Goal: Information Seeking & Learning: Check status

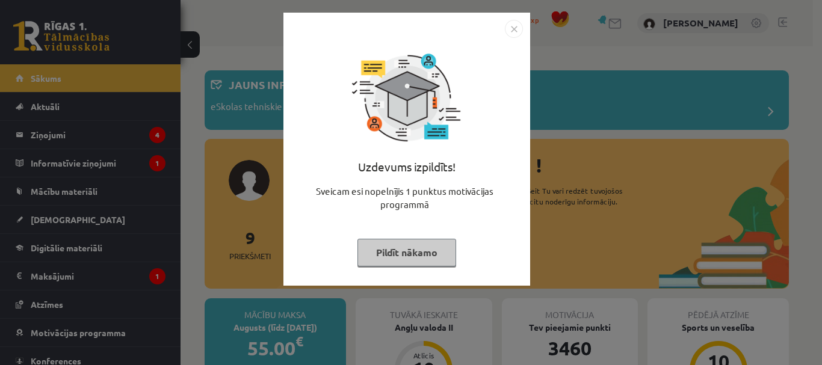
click at [423, 257] on button "Pildīt nākamo" at bounding box center [406, 253] width 99 height 28
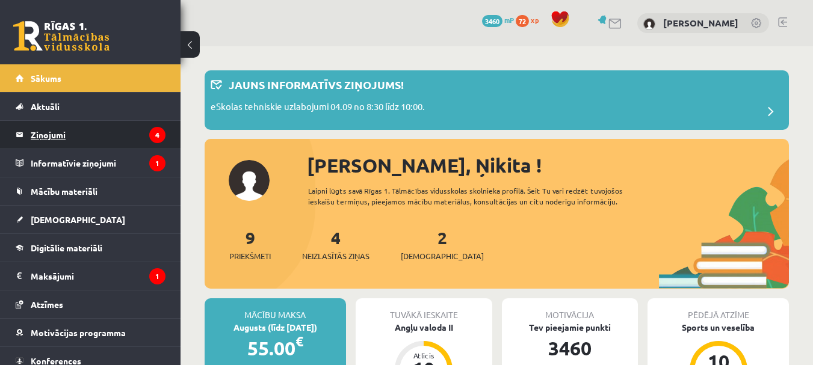
click at [75, 137] on legend "Ziņojumi 4" at bounding box center [98, 135] width 135 height 28
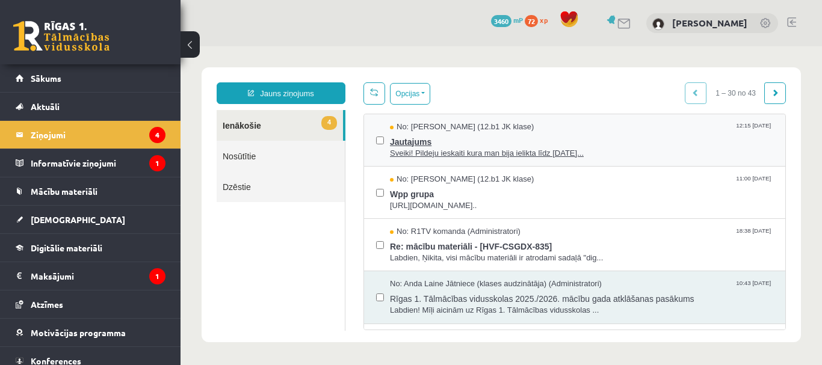
click at [443, 150] on span "Sveiki! Pildeju ieskaiti kura man bija ielikta līdz 15.09.25..." at bounding box center [581, 153] width 383 height 11
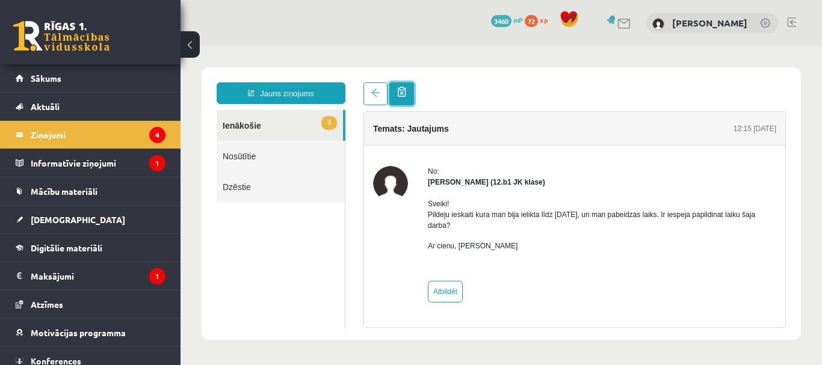
click at [405, 96] on span at bounding box center [401, 92] width 9 height 10
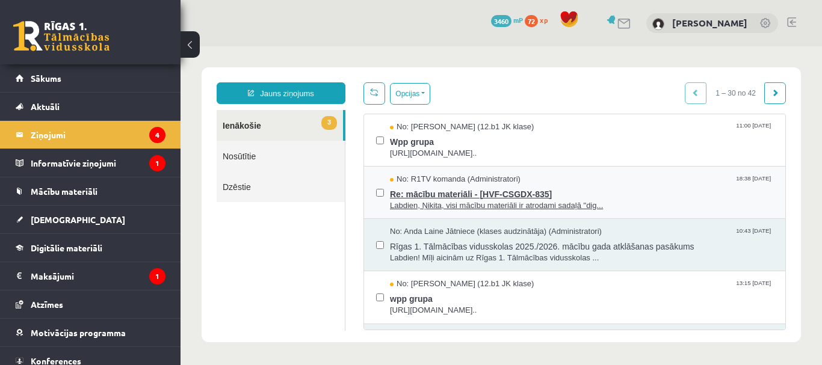
click at [455, 195] on span "Re: mācību materiāli - [HVF-CSGDX-835]" at bounding box center [581, 192] width 383 height 15
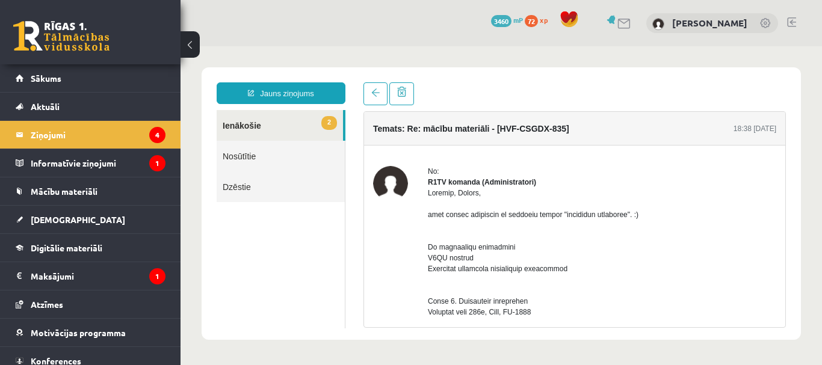
click at [254, 122] on link "2 Ienākošie" at bounding box center [280, 125] width 126 height 31
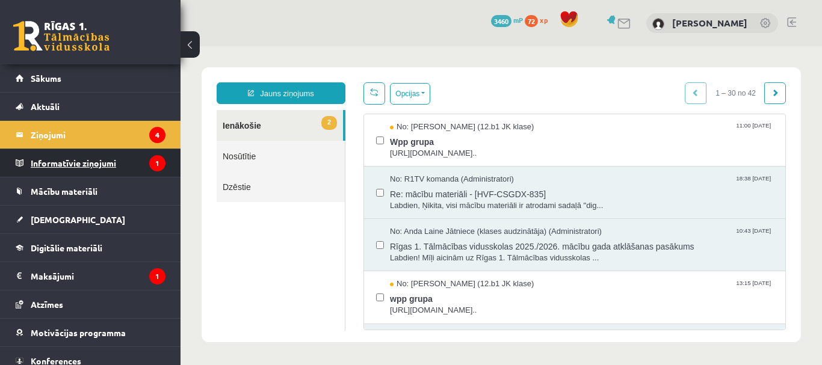
click at [82, 164] on legend "Informatīvie ziņojumi 1" at bounding box center [98, 163] width 135 height 28
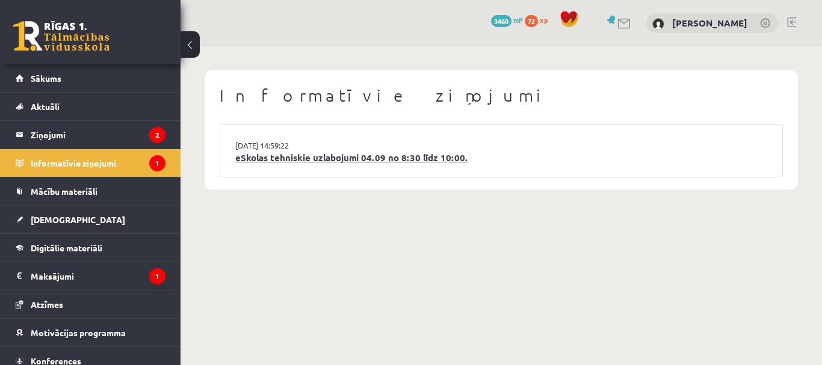
click at [331, 158] on link "eSkolas tehniskie uzlabojumi 04.09 no 8:30 līdz 10:00." at bounding box center [501, 158] width 532 height 14
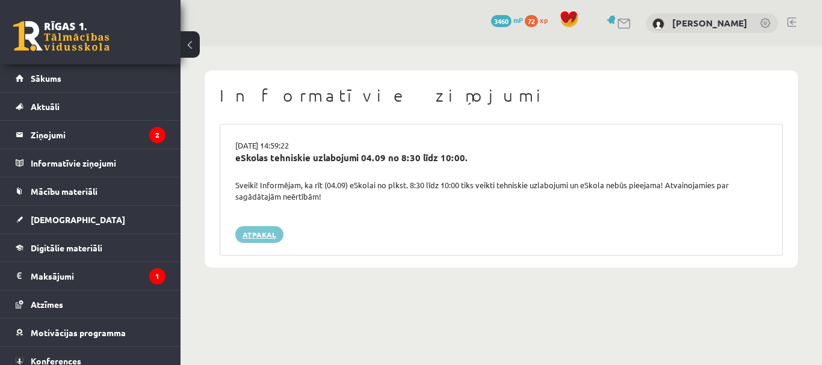
click at [265, 241] on link "Atpakaļ" at bounding box center [259, 234] width 48 height 17
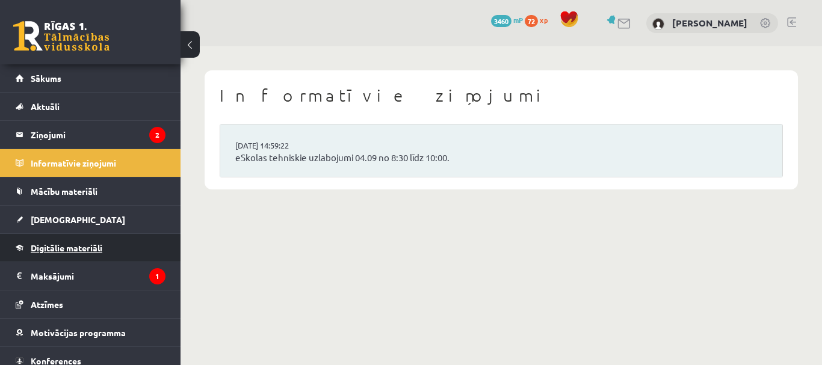
click at [57, 244] on span "Digitālie materiāli" at bounding box center [67, 248] width 72 height 11
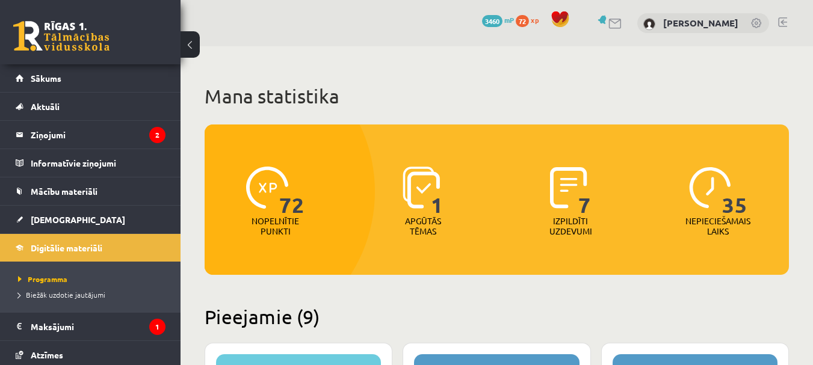
click at [567, 195] on img at bounding box center [568, 188] width 37 height 42
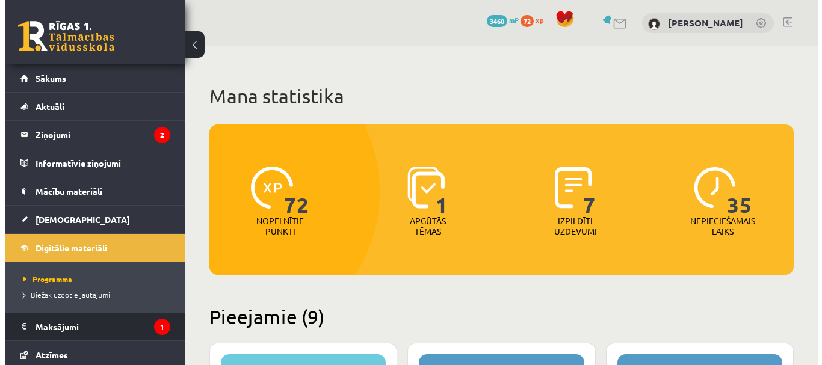
scroll to position [88, 0]
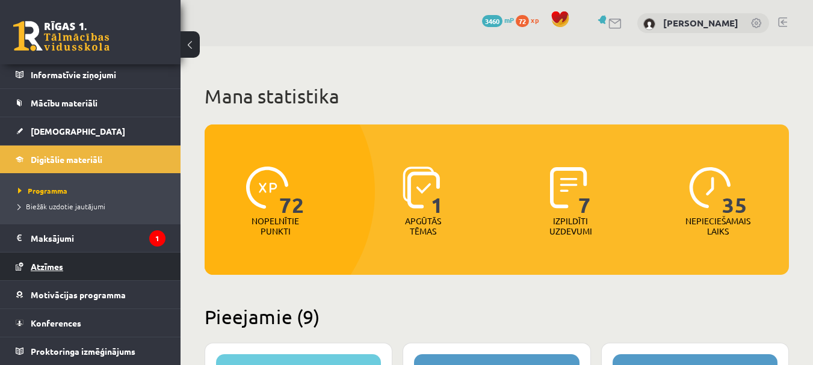
click at [58, 269] on span "Atzīmes" at bounding box center [47, 266] width 32 height 11
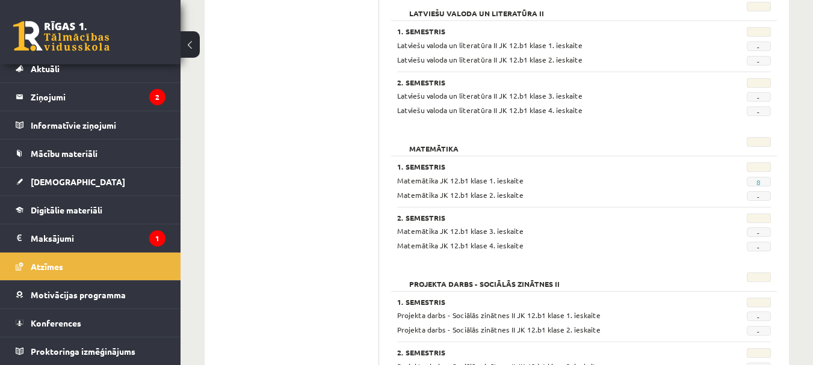
scroll to position [662, 0]
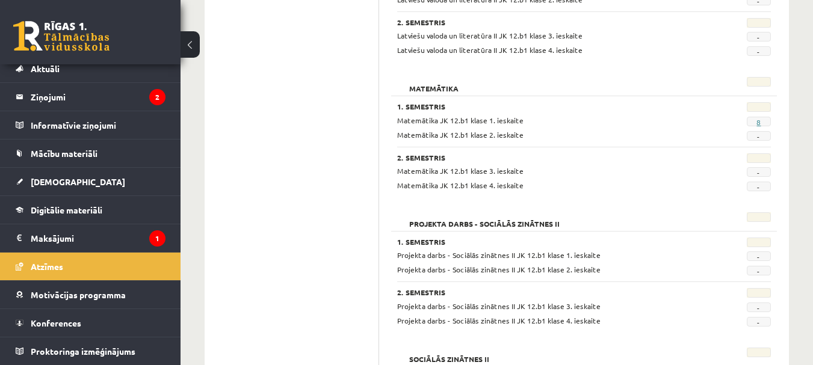
click at [759, 122] on link "8" at bounding box center [758, 122] width 4 height 10
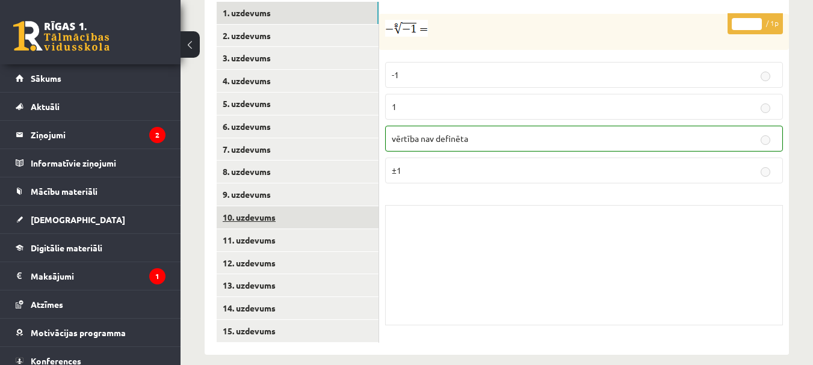
scroll to position [415, 0]
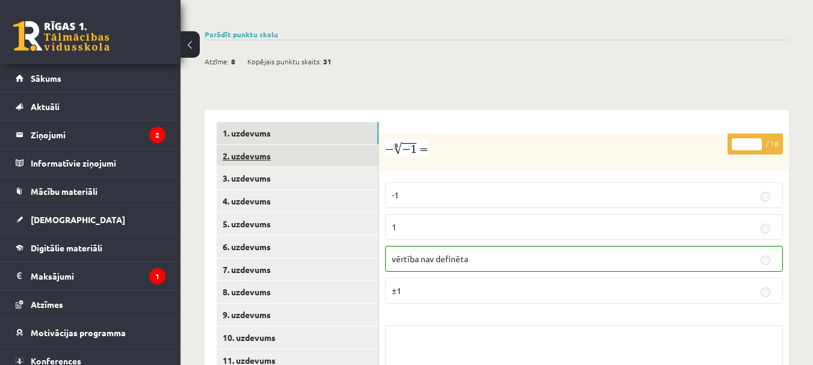
click at [258, 145] on link "2. uzdevums" at bounding box center [298, 156] width 162 height 22
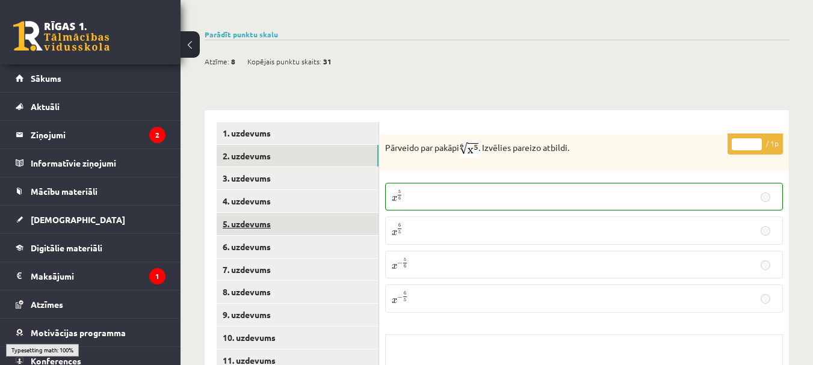
scroll to position [475, 0]
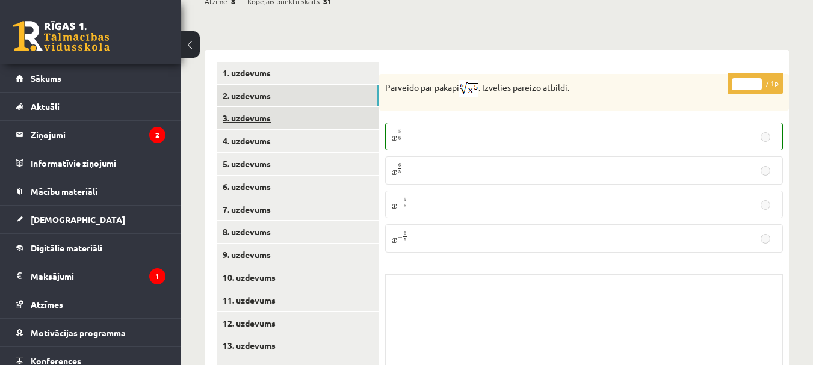
click at [270, 107] on link "3. uzdevums" at bounding box center [298, 118] width 162 height 22
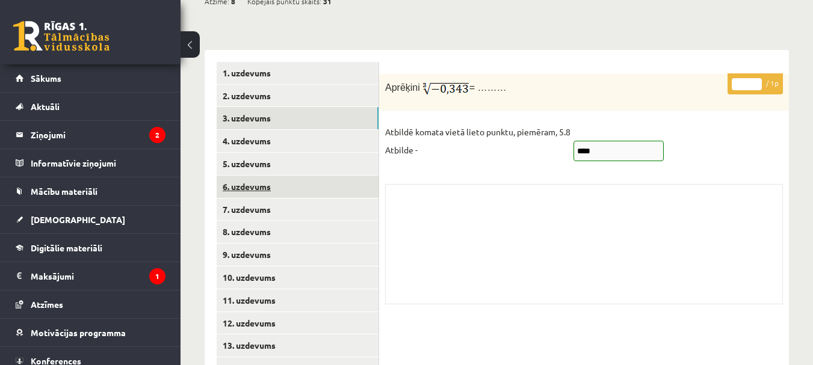
scroll to position [536, 0]
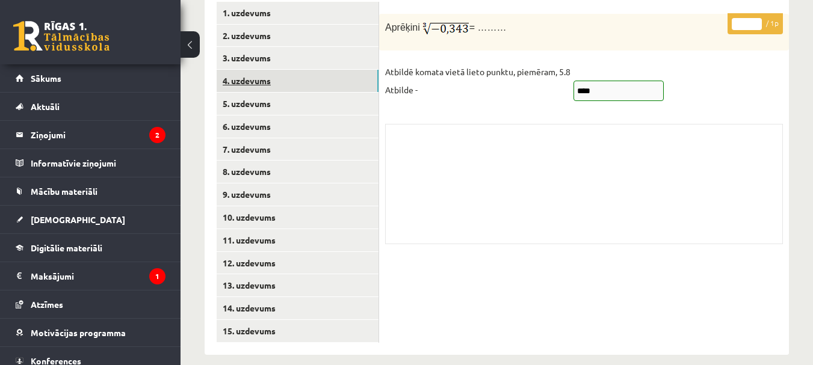
click at [255, 70] on link "4. uzdevums" at bounding box center [298, 81] width 162 height 22
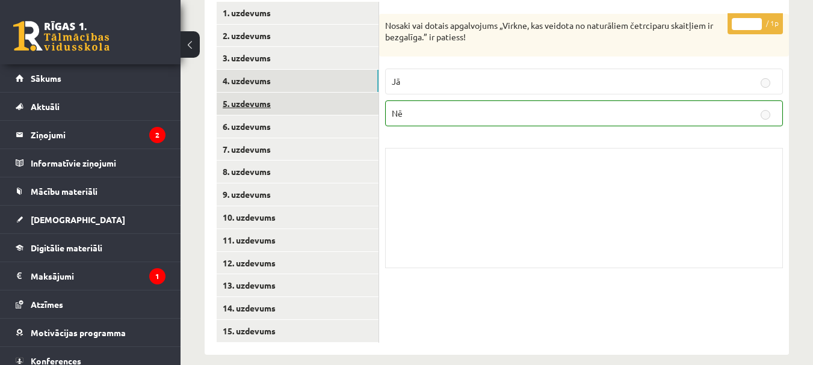
click at [258, 93] on link "5. uzdevums" at bounding box center [298, 104] width 162 height 22
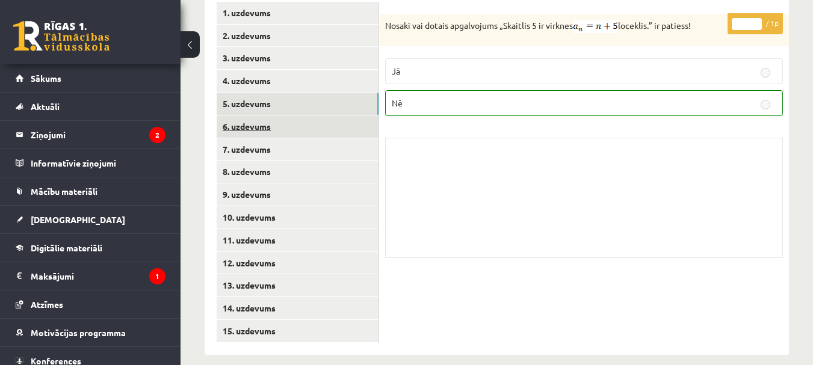
click at [263, 116] on link "6. uzdevums" at bounding box center [298, 127] width 162 height 22
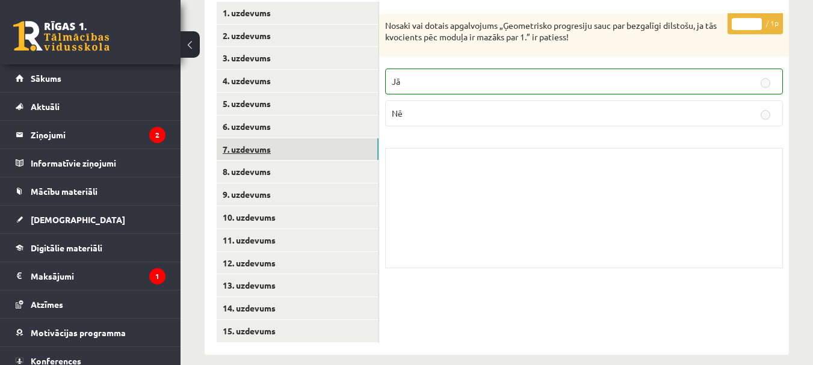
click at [259, 138] on link "7. uzdevums" at bounding box center [298, 149] width 162 height 22
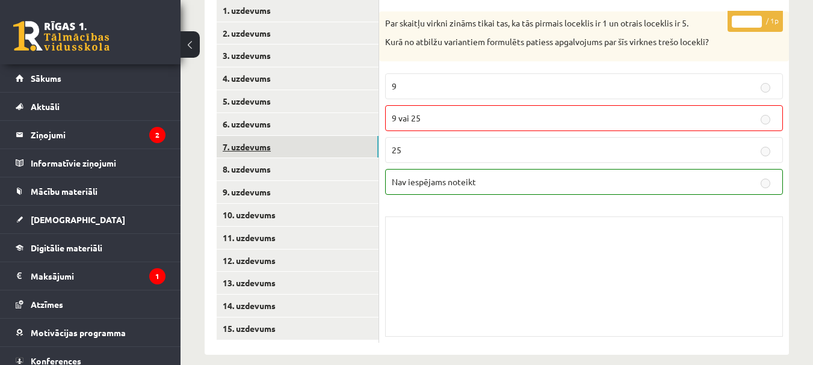
scroll to position [478, 0]
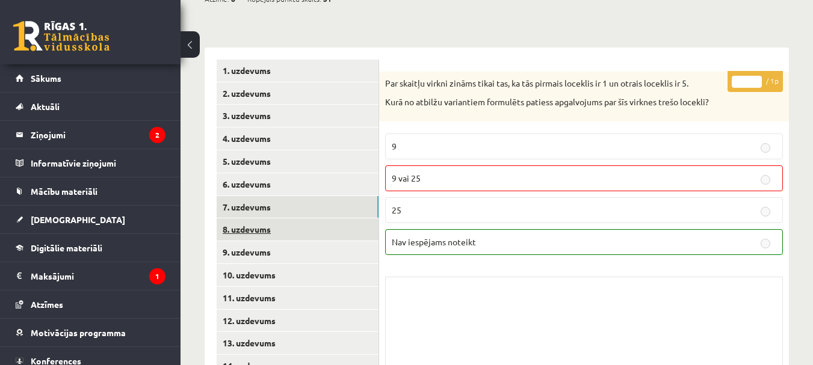
click at [254, 218] on link "8. uzdevums" at bounding box center [298, 229] width 162 height 22
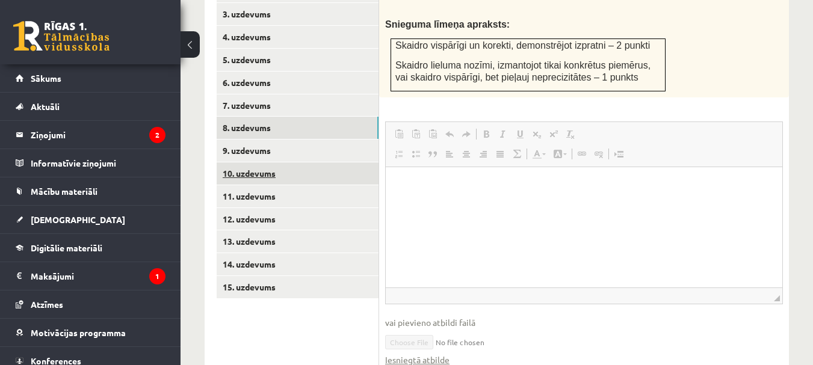
scroll to position [640, 0]
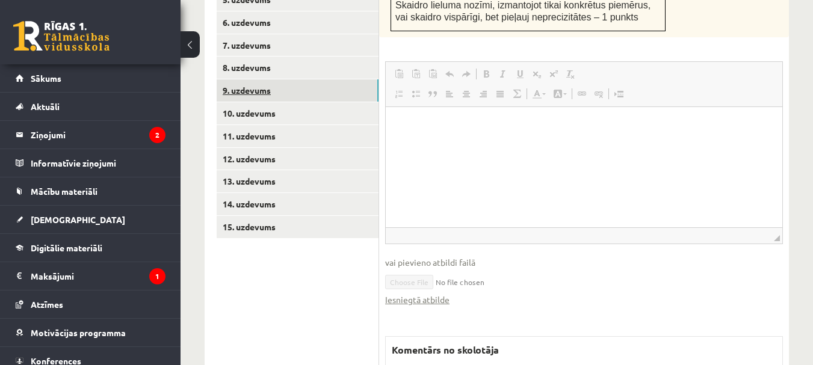
click at [256, 79] on link "9. uzdevums" at bounding box center [298, 90] width 162 height 22
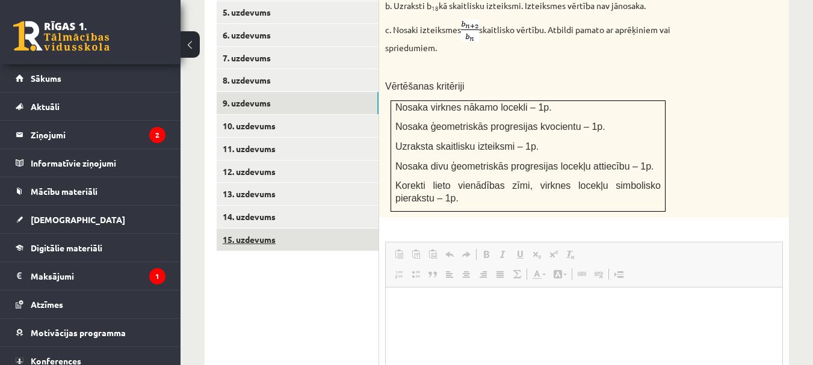
scroll to position [567, 0]
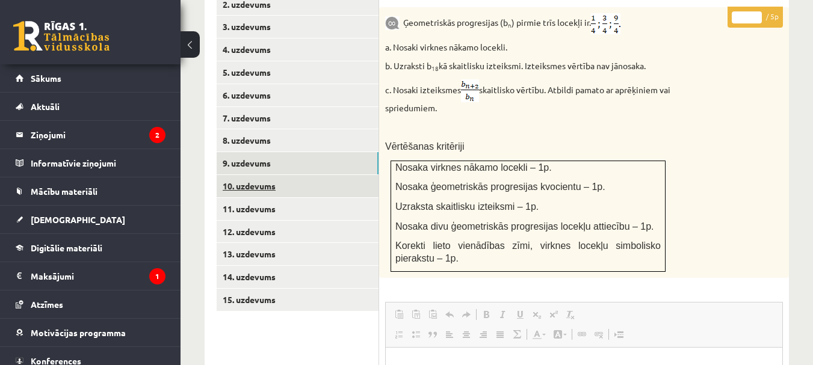
click at [259, 175] on link "10. uzdevums" at bounding box center [298, 186] width 162 height 22
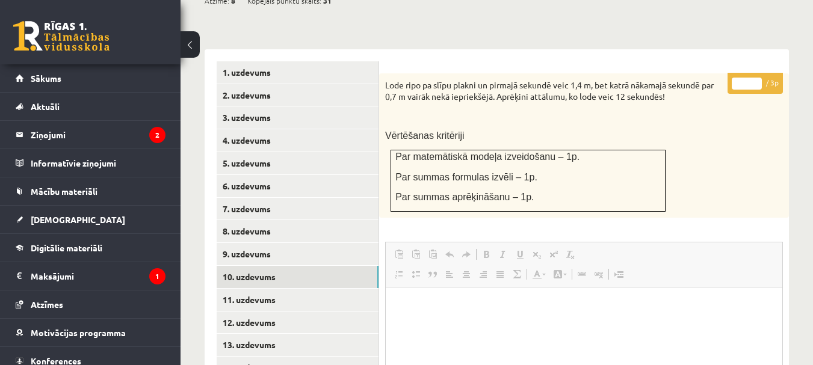
scroll to position [596, 0]
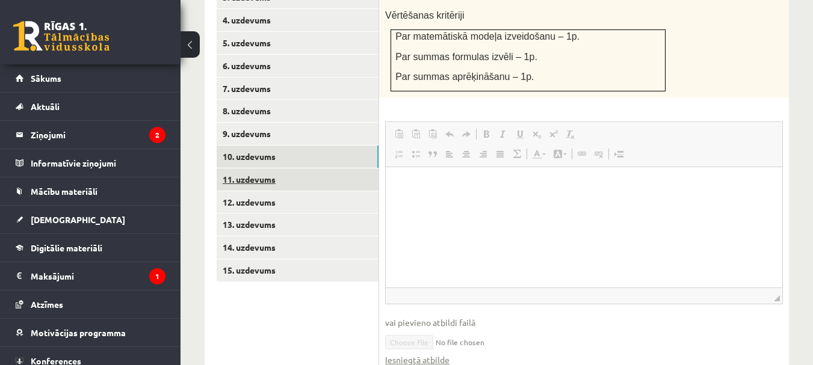
click at [252, 168] on link "11. uzdevums" at bounding box center [298, 179] width 162 height 22
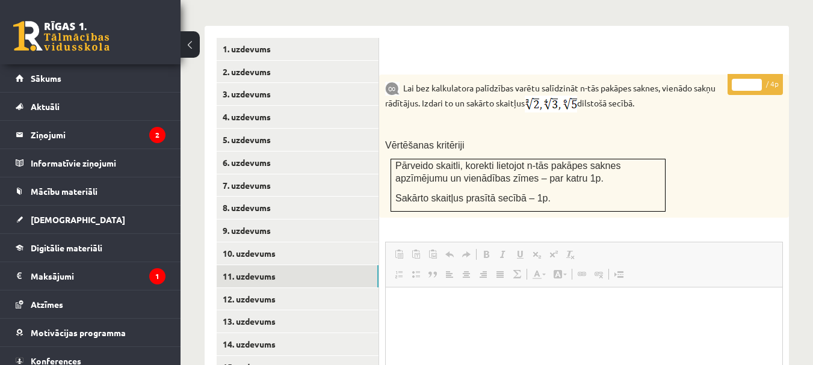
scroll to position [560, 0]
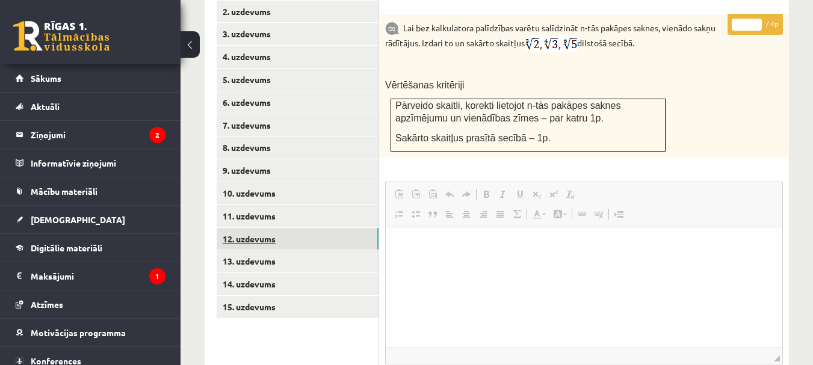
click at [255, 228] on link "12. uzdevums" at bounding box center [298, 239] width 162 height 22
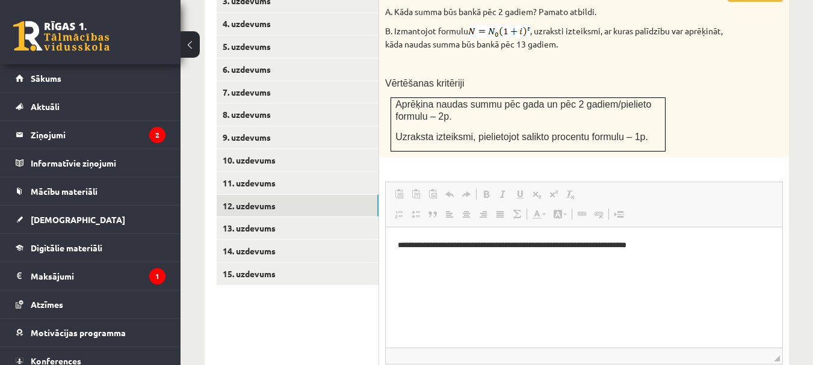
scroll to position [653, 0]
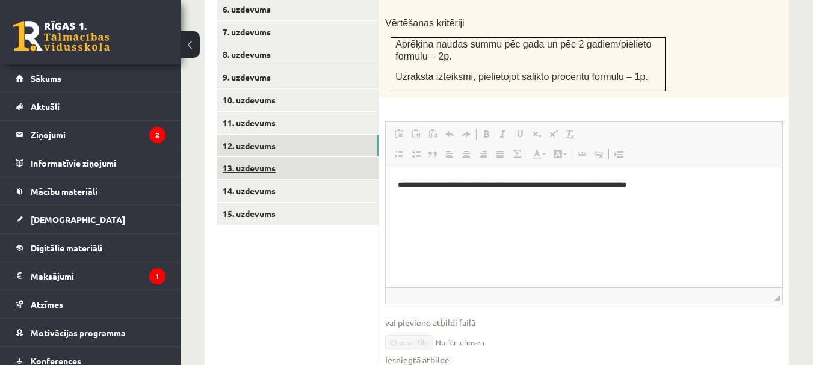
click at [257, 157] on link "13. uzdevums" at bounding box center [298, 168] width 162 height 22
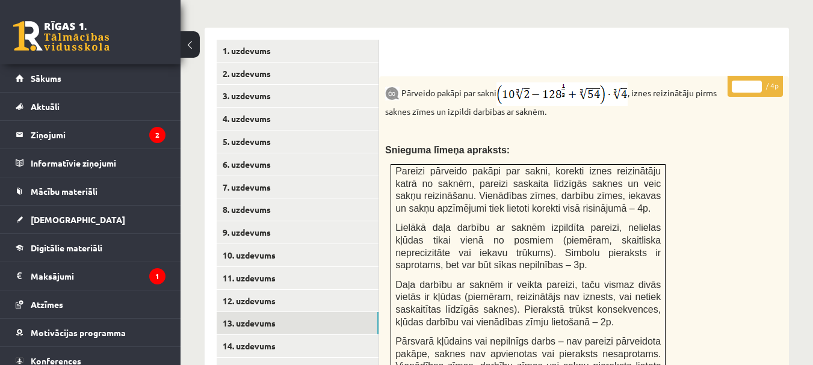
scroll to position [618, 0]
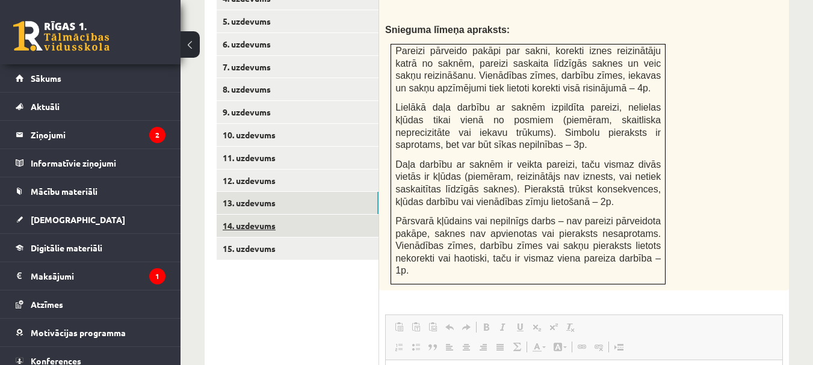
click at [244, 215] on link "14. uzdevums" at bounding box center [298, 226] width 162 height 22
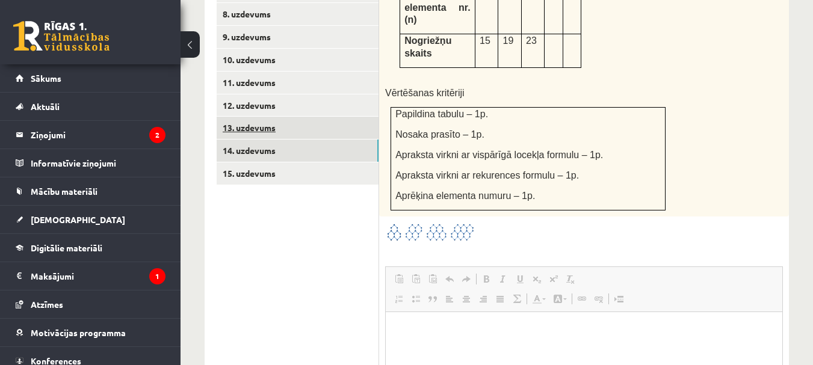
scroll to position [753, 0]
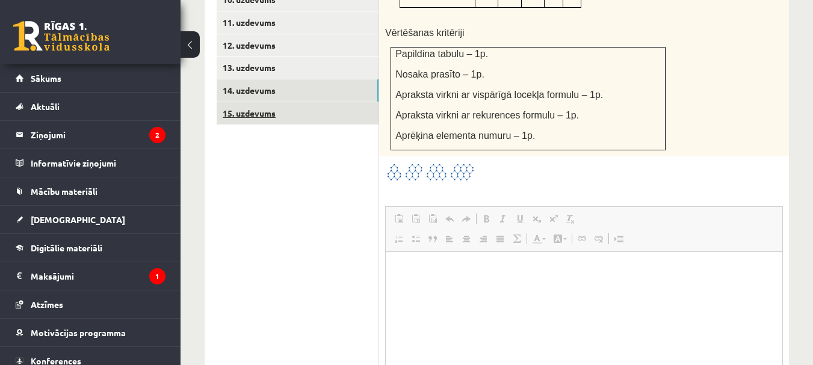
click at [252, 102] on link "15. uzdevums" at bounding box center [298, 113] width 162 height 22
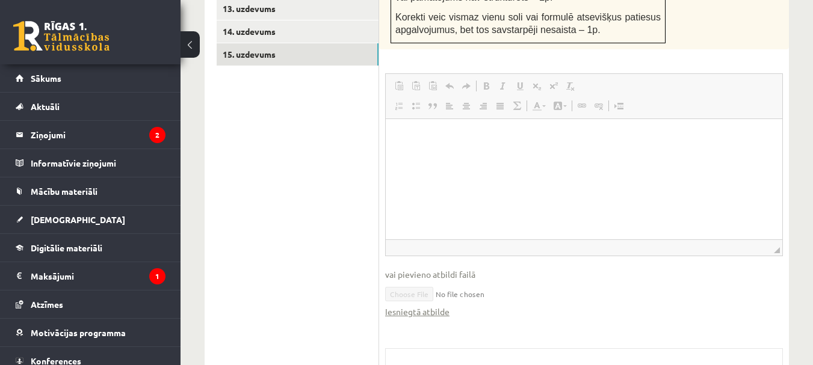
scroll to position [0, 0]
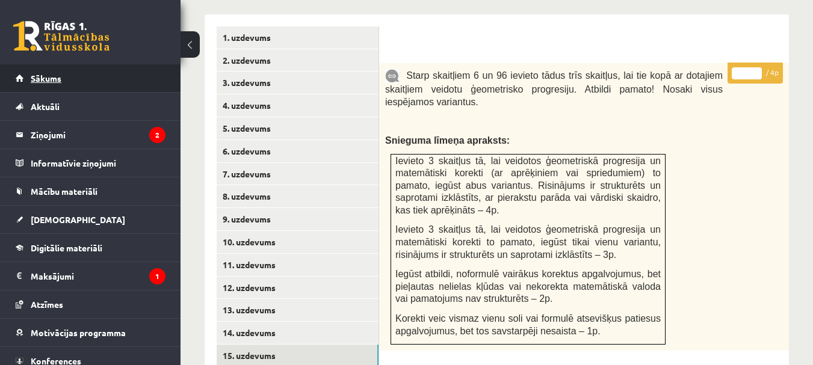
click at [42, 81] on span "Sākums" at bounding box center [46, 78] width 31 height 11
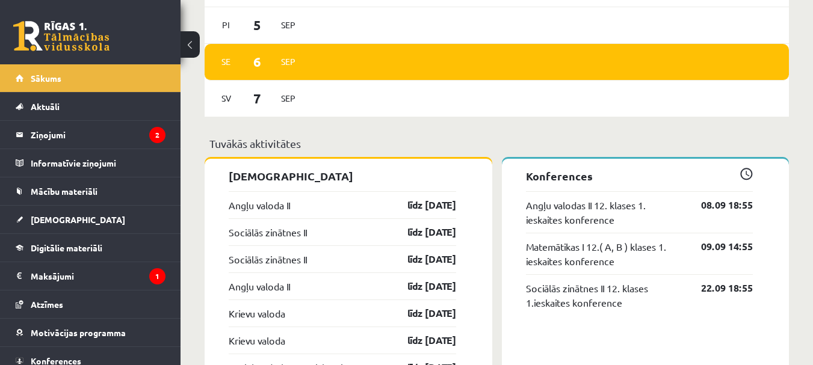
scroll to position [963, 0]
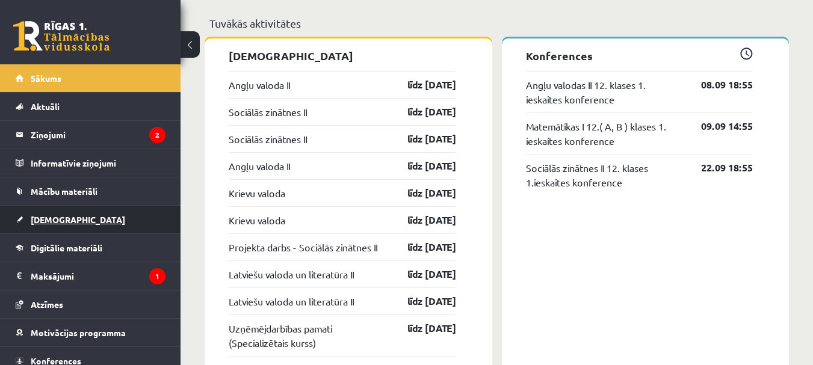
click at [57, 220] on span "[DEMOGRAPHIC_DATA]" at bounding box center [78, 219] width 94 height 11
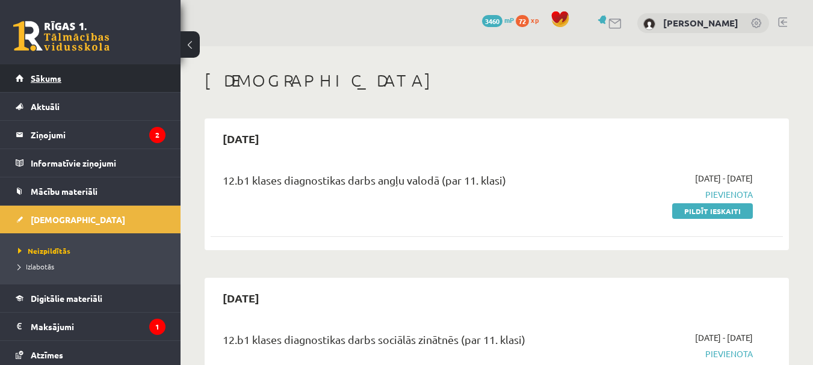
click at [50, 76] on span "Sākums" at bounding box center [46, 78] width 31 height 11
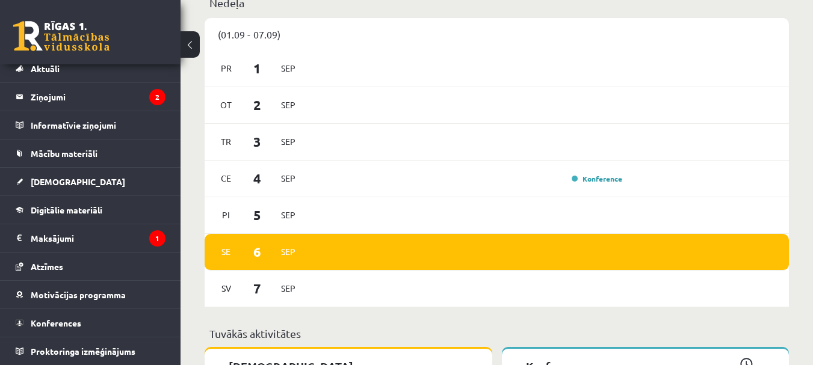
scroll to position [291, 0]
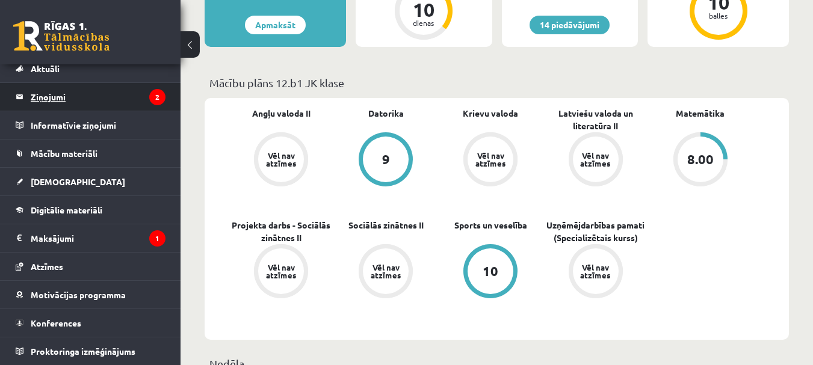
click at [55, 99] on legend "Ziņojumi 2" at bounding box center [98, 97] width 135 height 28
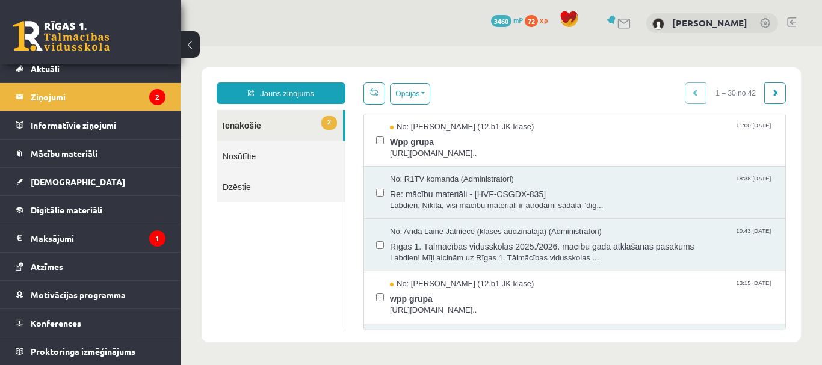
click at [791, 20] on link at bounding box center [791, 22] width 9 height 10
